Goal: Task Accomplishment & Management: Complete application form

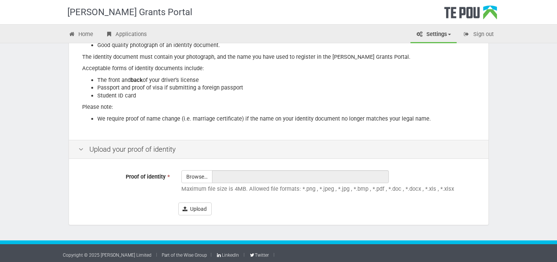
scroll to position [38, 0]
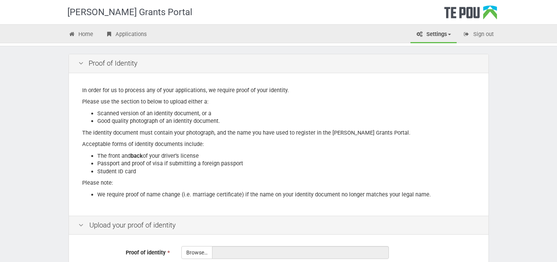
click at [31, 115] on div "Te Pou Grants Portal Home Applications Settings Profile My account FAQs Sign ou…" at bounding box center [278, 151] width 557 height 379
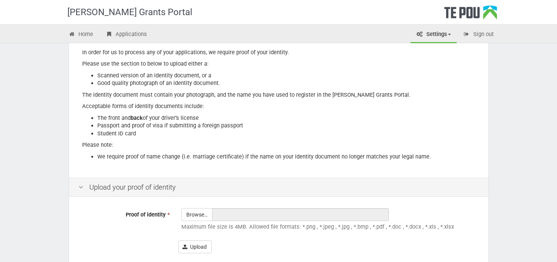
scroll to position [0, 0]
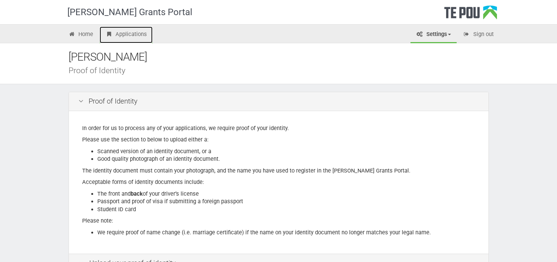
click at [138, 33] on link "Applications" at bounding box center [126, 35] width 53 height 17
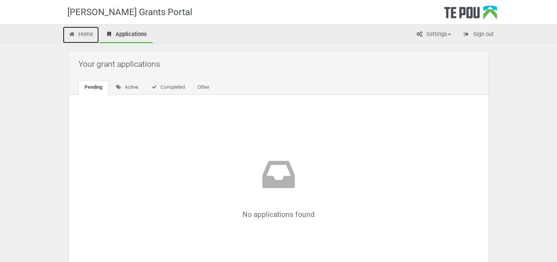
click at [90, 37] on link "Home" at bounding box center [81, 35] width 36 height 17
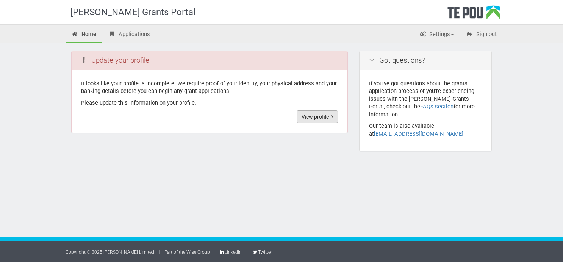
click at [330, 117] on link "View profile" at bounding box center [317, 116] width 41 height 13
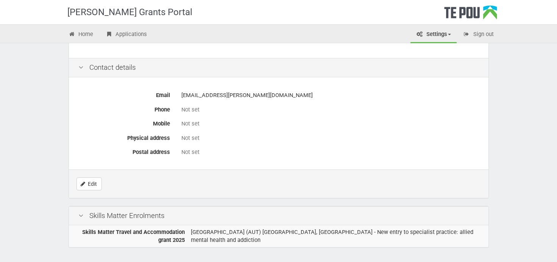
scroll to position [367, 0]
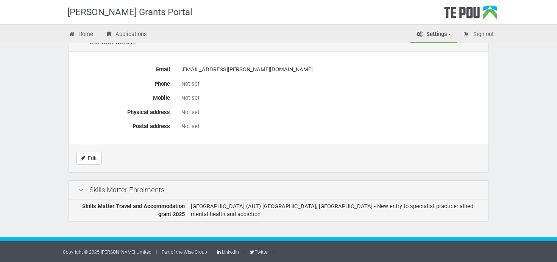
click at [241, 207] on td "Auckland University of Technology (AUT) Northcote, Auckland - New entry to spec…" at bounding box center [338, 210] width 301 height 22
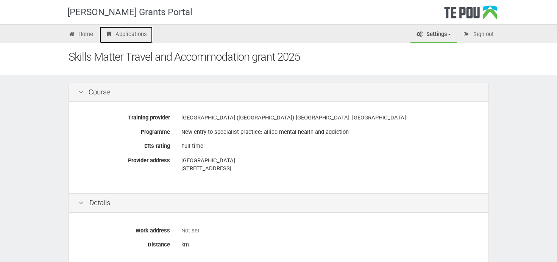
click at [134, 36] on link "Applications" at bounding box center [126, 35] width 53 height 17
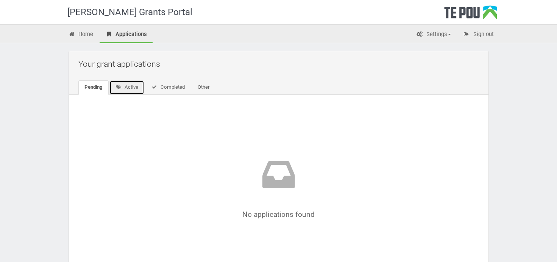
click at [120, 86] on icon at bounding box center [119, 87] width 6 height 5
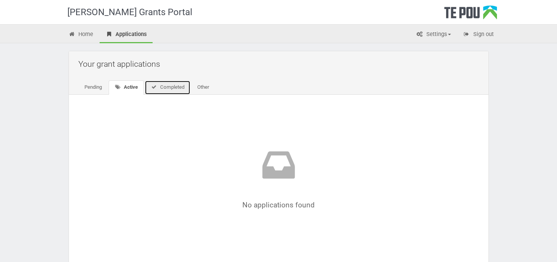
click at [172, 90] on link "Completed" at bounding box center [168, 87] width 46 height 14
click at [196, 89] on link "Other" at bounding box center [202, 87] width 24 height 14
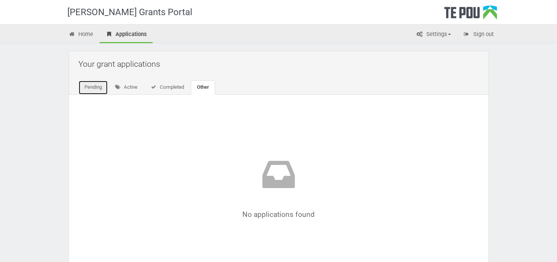
click at [92, 92] on link "Pending" at bounding box center [93, 87] width 30 height 14
click at [114, 86] on link "Active" at bounding box center [127, 87] width 35 height 14
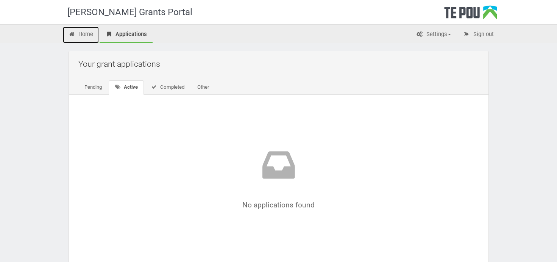
click at [83, 34] on link "Home" at bounding box center [81, 35] width 36 height 17
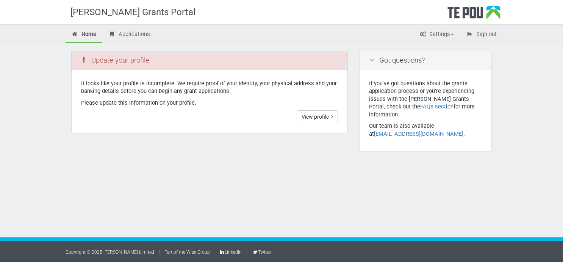
click at [135, 12] on div "[PERSON_NAME] Grants Portal" at bounding box center [140, 12] width 140 height 24
click at [132, 30] on link "Applications" at bounding box center [129, 35] width 53 height 17
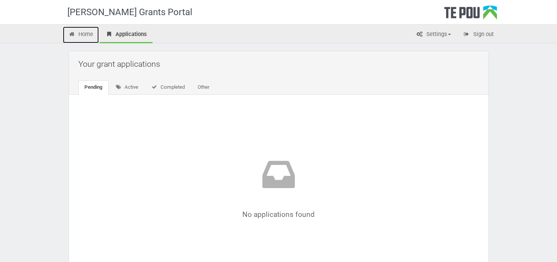
click at [89, 38] on link "Home" at bounding box center [81, 35] width 36 height 17
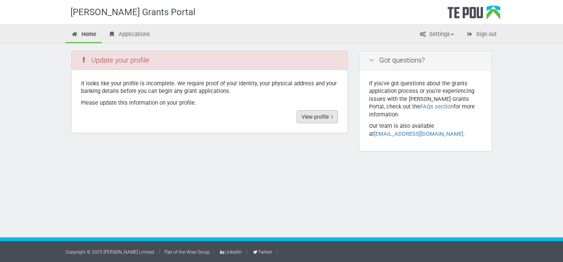
click at [323, 114] on link "View profile" at bounding box center [317, 116] width 41 height 13
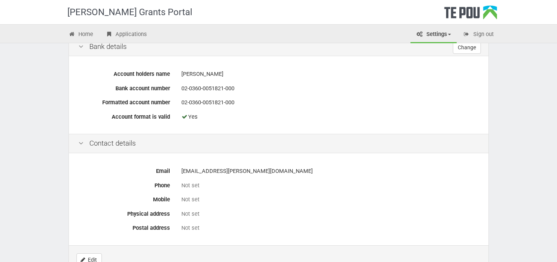
scroll to position [367, 0]
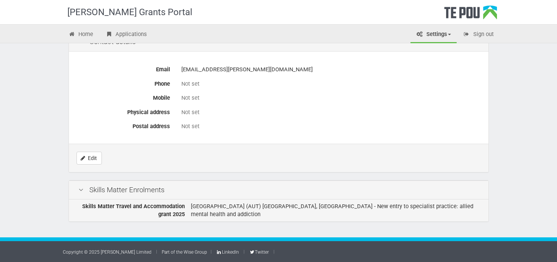
click at [182, 205] on b "Skills Matter Travel and Accommodation grant 2025" at bounding box center [133, 210] width 103 height 15
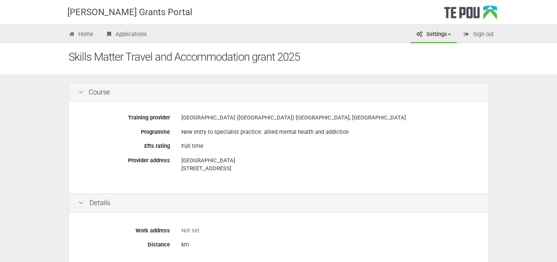
scroll to position [38, 0]
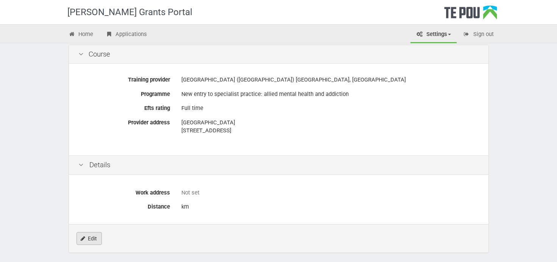
click at [96, 239] on link "Edit" at bounding box center [89, 238] width 25 height 13
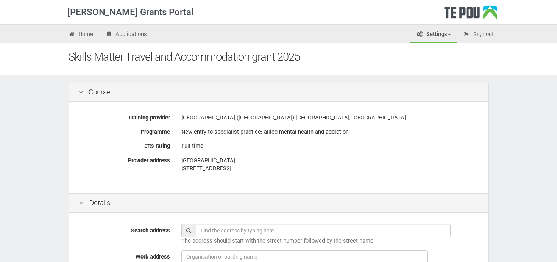
scroll to position [76, 0]
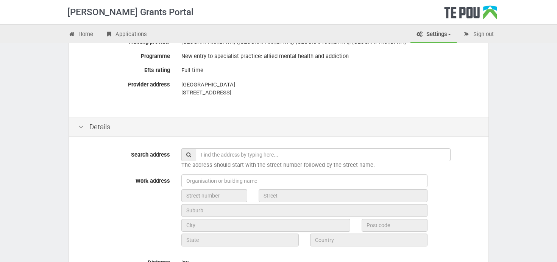
click at [220, 153] on input "text" at bounding box center [323, 154] width 255 height 13
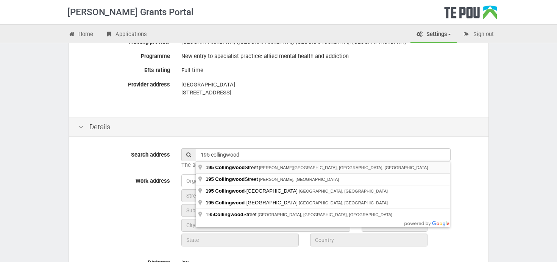
type input "[STREET_ADDRESS][PERSON_NAME]"
type input "195"
type input "[GEOGRAPHIC_DATA]"
type input "Hamilton"
type input "3204"
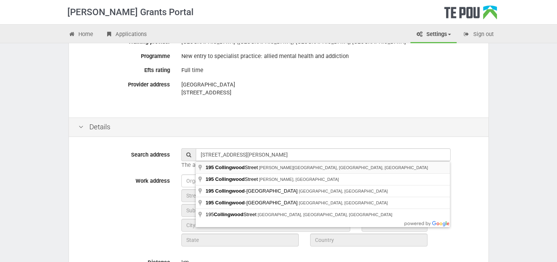
type input "Waikato Region"
type input "New Zealand"
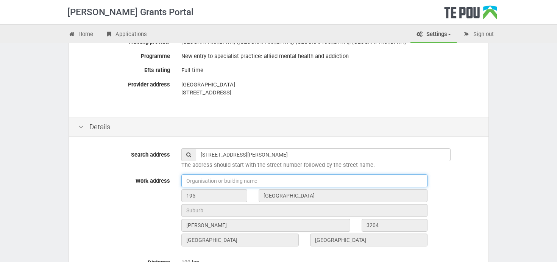
click at [223, 184] on input "text" at bounding box center [305, 180] width 246 height 13
type input "Hauora Waikato"
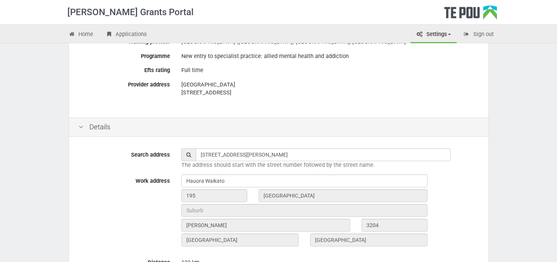
click at [132, 185] on div "Work address Hauora Waikato 195 Collingwood Street Hamilton 3204 Waikato Region…" at bounding box center [279, 212] width 412 height 76
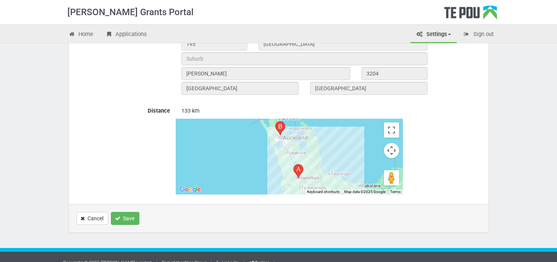
scroll to position [238, 0]
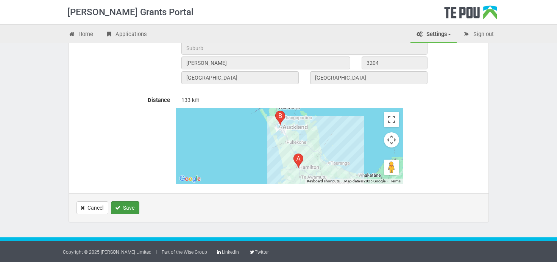
click at [127, 209] on button "Save" at bounding box center [125, 207] width 28 height 13
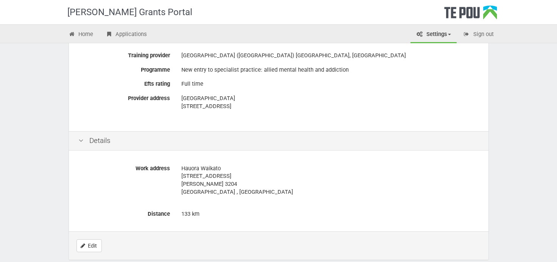
scroll to position [24, 0]
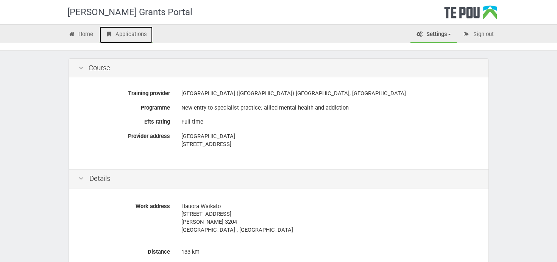
click at [133, 38] on link "Applications" at bounding box center [126, 35] width 53 height 17
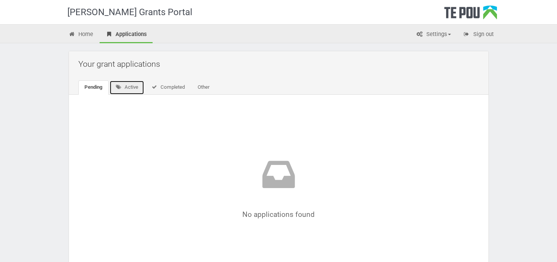
click at [121, 86] on icon at bounding box center [119, 87] width 6 height 5
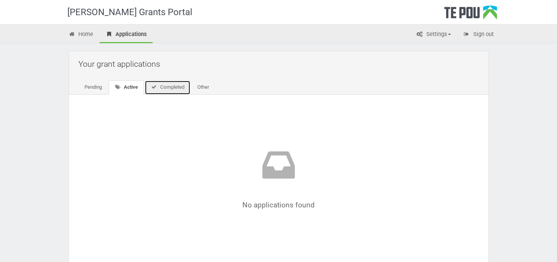
click at [163, 89] on link "Completed" at bounding box center [168, 87] width 46 height 14
click at [97, 94] on link "Pending" at bounding box center [93, 87] width 30 height 14
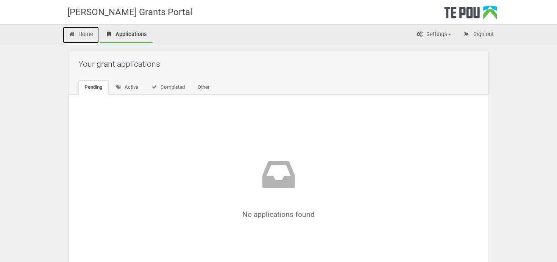
click at [95, 36] on link "Home" at bounding box center [81, 35] width 36 height 17
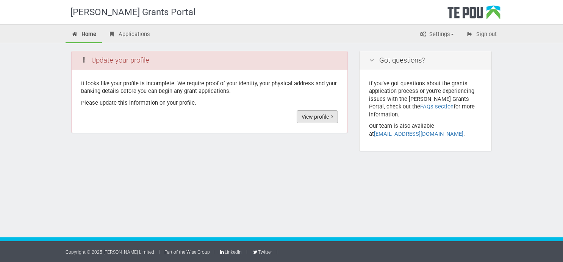
click at [315, 114] on link "View profile" at bounding box center [317, 116] width 41 height 13
